Goal: Navigation & Orientation: Understand site structure

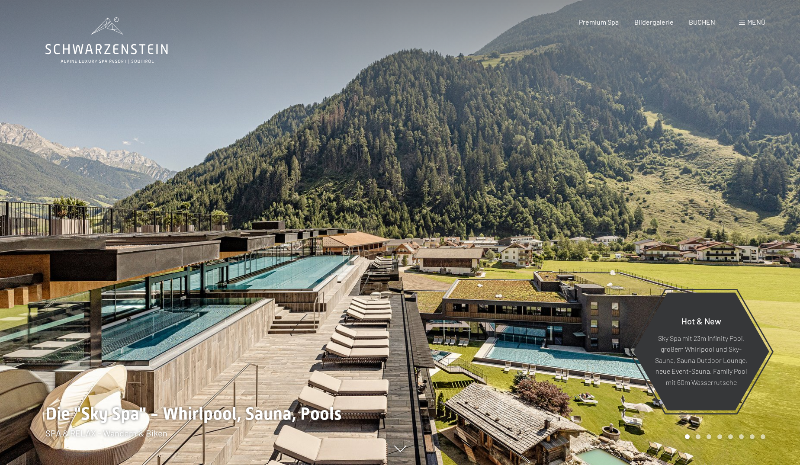
click at [748, 23] on span "Menü" at bounding box center [756, 22] width 18 height 8
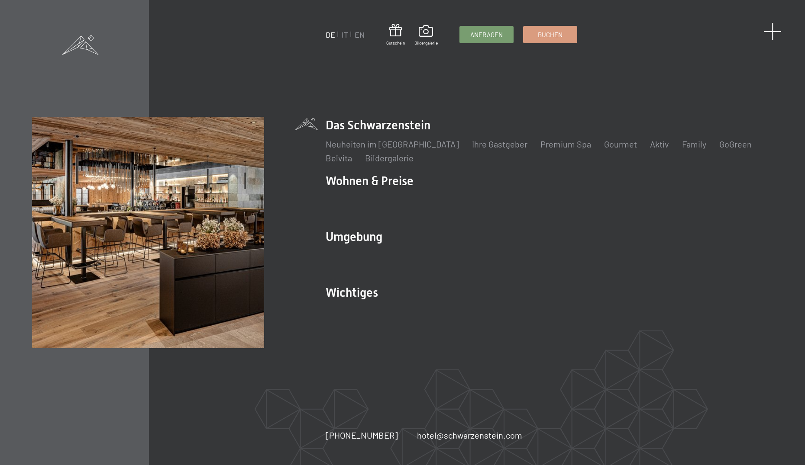
click at [772, 33] on span at bounding box center [772, 32] width 18 height 18
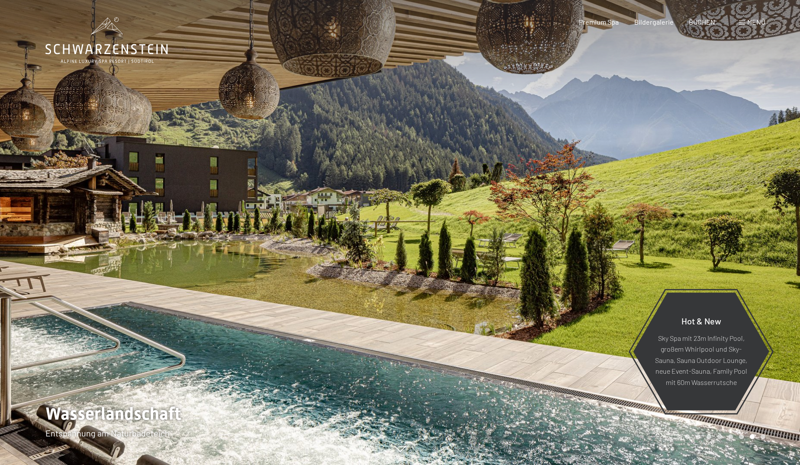
click at [743, 22] on span at bounding box center [742, 23] width 6 height 4
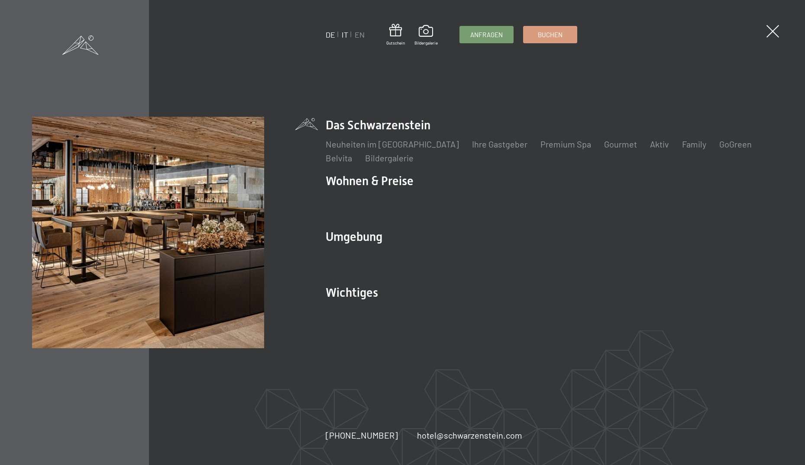
click at [344, 34] on link "IT" at bounding box center [344, 35] width 6 height 10
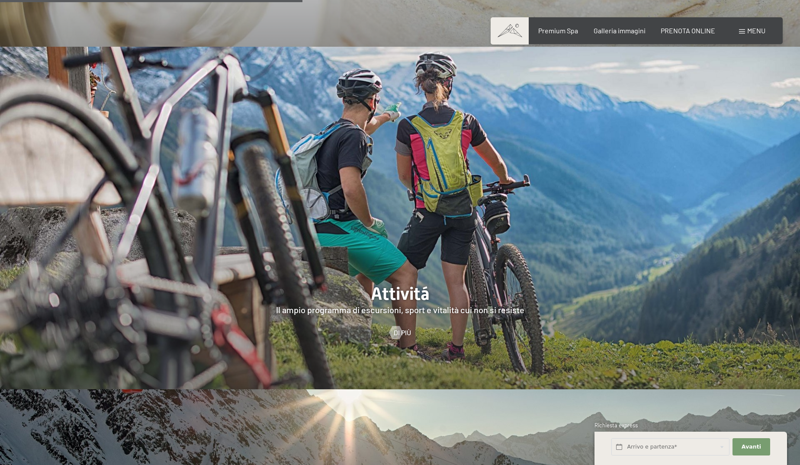
scroll to position [1888, 0]
click at [399, 325] on div at bounding box center [395, 331] width 7 height 13
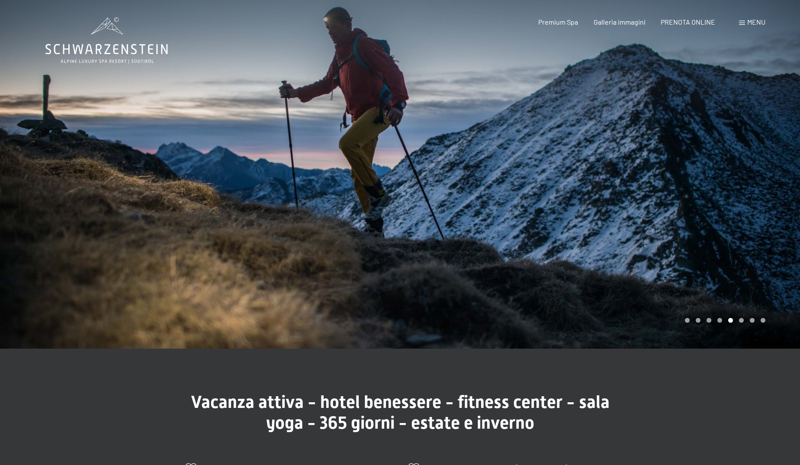
click at [742, 22] on span at bounding box center [742, 23] width 6 height 4
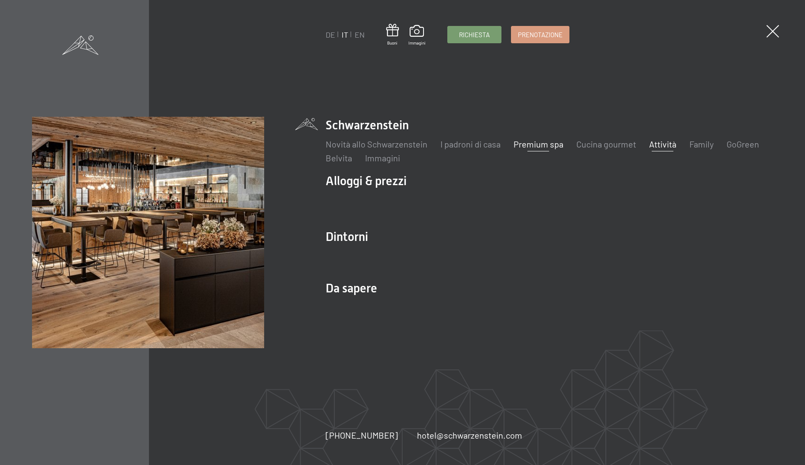
click at [546, 144] on link "Premium spa" at bounding box center [538, 144] width 50 height 10
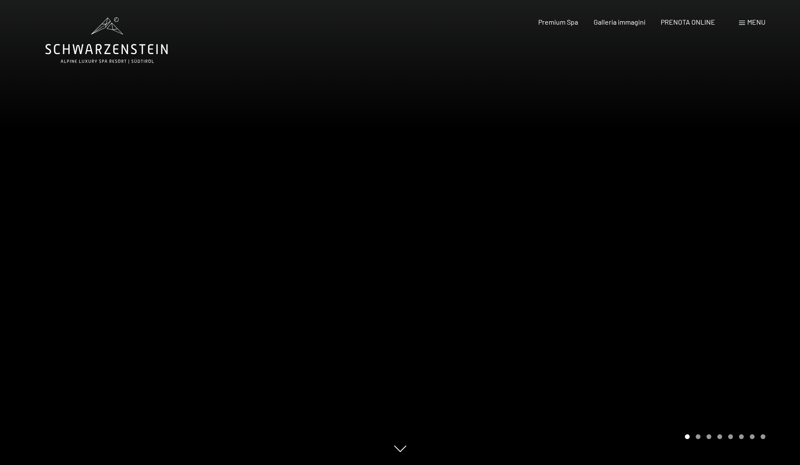
click at [746, 23] on div "Menu" at bounding box center [752, 22] width 26 height 10
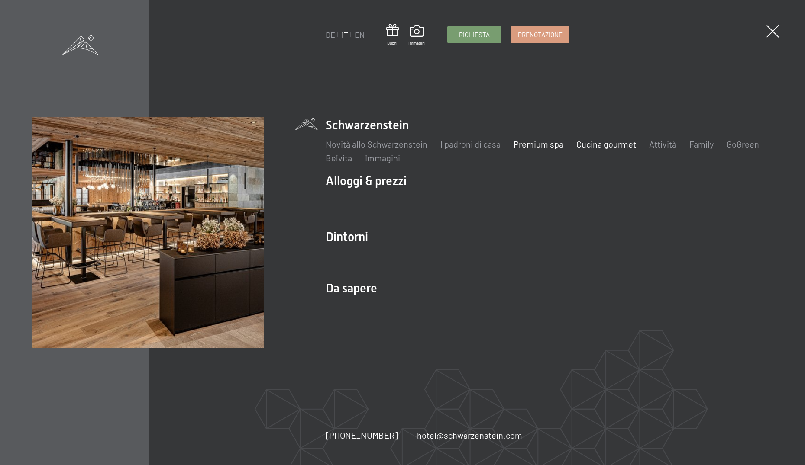
click at [611, 145] on link "Cucina gourmet" at bounding box center [606, 144] width 60 height 10
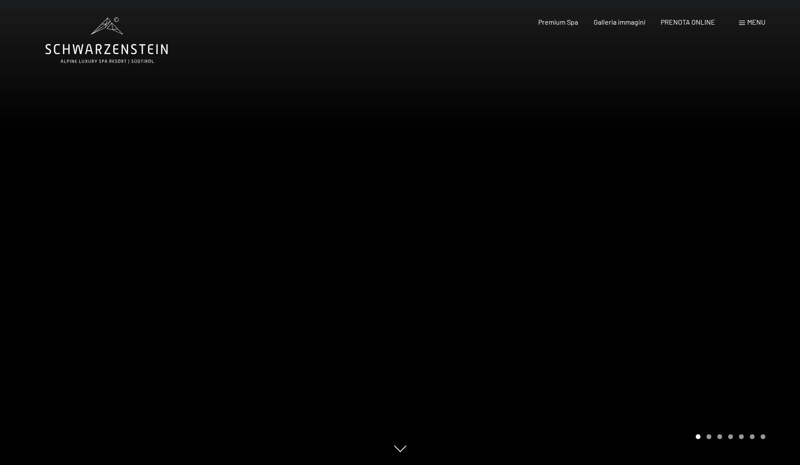
click at [743, 24] on span at bounding box center [742, 23] width 6 height 4
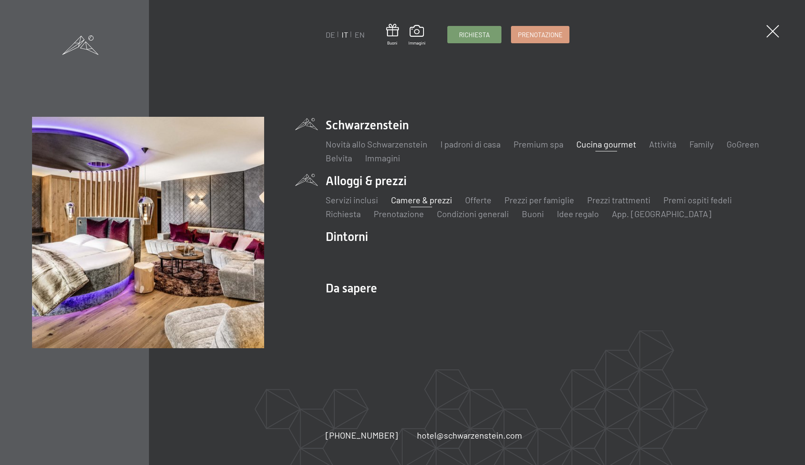
click at [430, 200] on link "Camere & prezzi" at bounding box center [421, 200] width 61 height 10
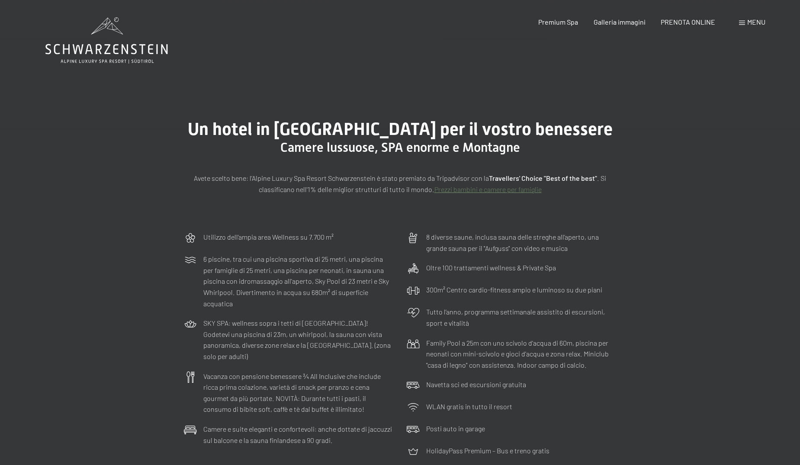
click at [747, 23] on div "Menu" at bounding box center [752, 22] width 26 height 10
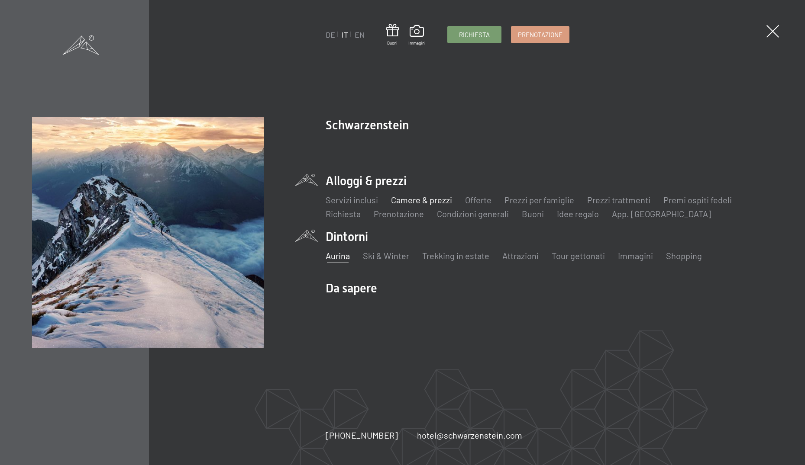
click at [341, 257] on link "Aurina" at bounding box center [337, 256] width 24 height 10
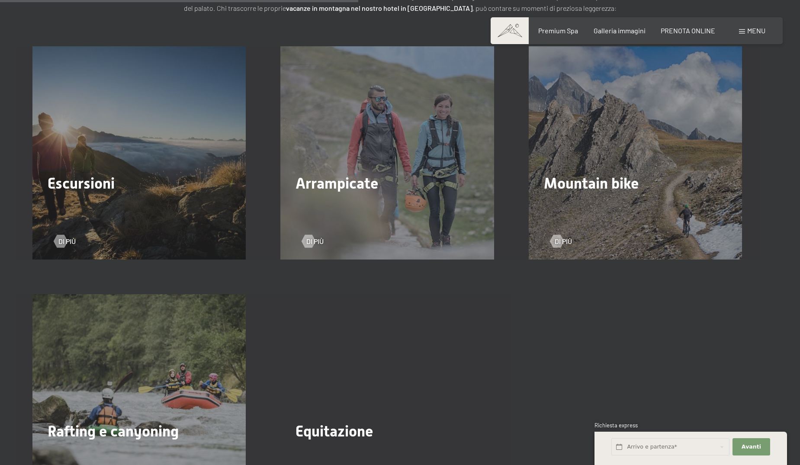
scroll to position [1333, 0]
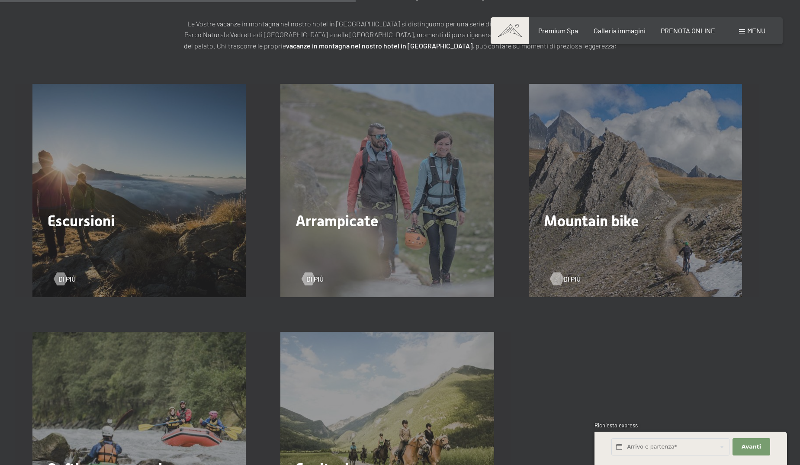
click at [564, 274] on span "Di più" at bounding box center [571, 279] width 17 height 10
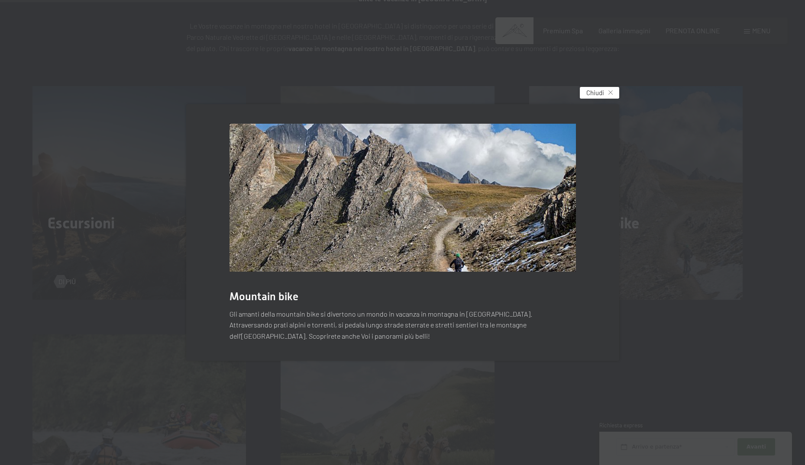
click at [611, 93] on icon at bounding box center [610, 92] width 4 height 4
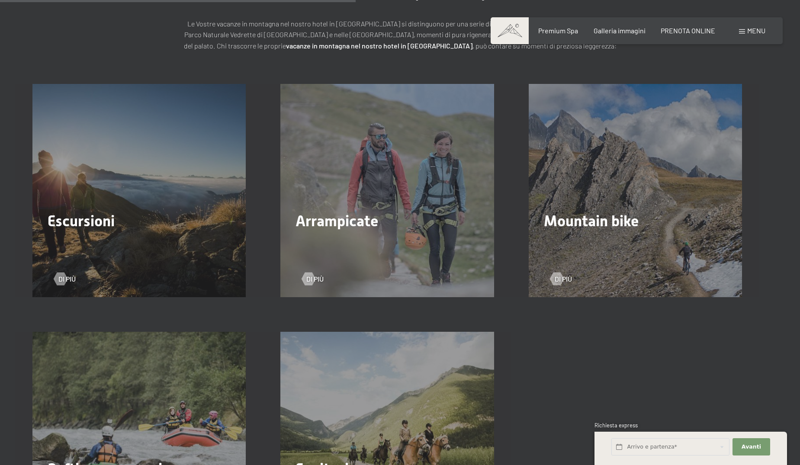
drag, startPoint x: 64, startPoint y: 238, endPoint x: 85, endPoint y: 236, distance: 21.3
click at [64, 273] on div at bounding box center [60, 279] width 7 height 13
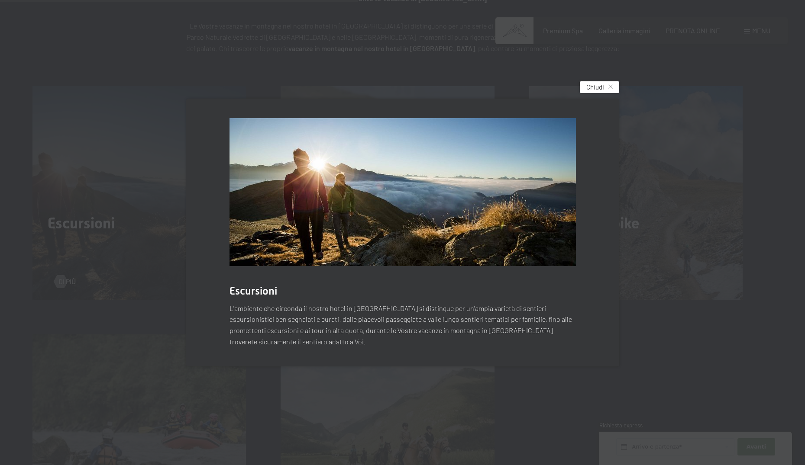
click at [611, 87] on icon at bounding box center [610, 87] width 4 height 4
